Goal: Information Seeking & Learning: Understand process/instructions

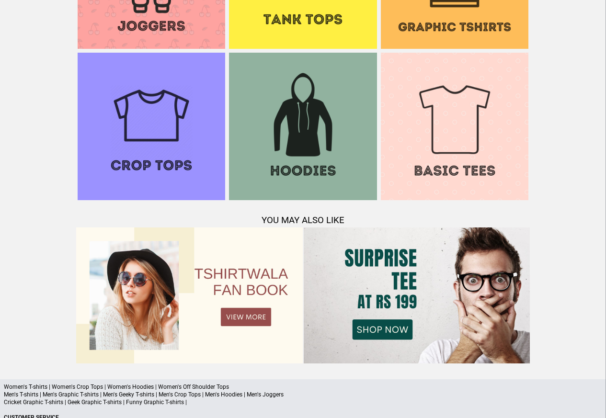
scroll to position [924, 0]
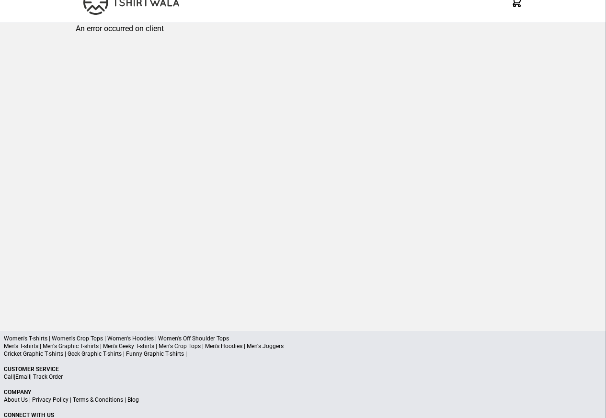
scroll to position [46, 0]
